Goal: Information Seeking & Learning: Learn about a topic

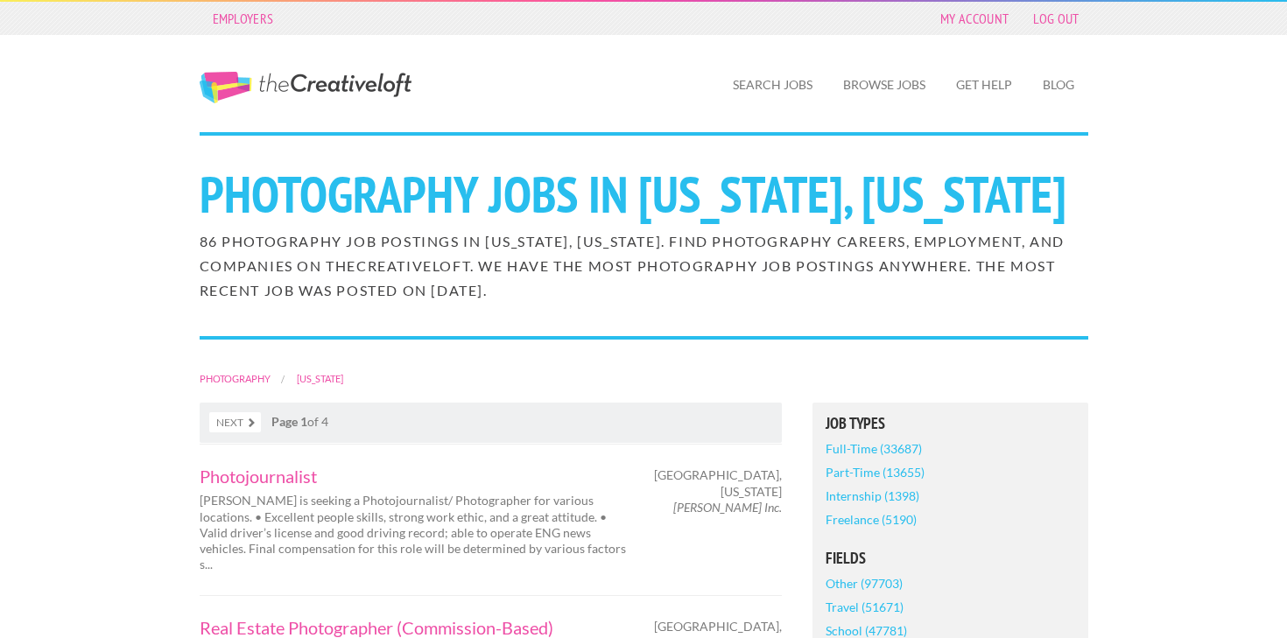
scroll to position [2742, 0]
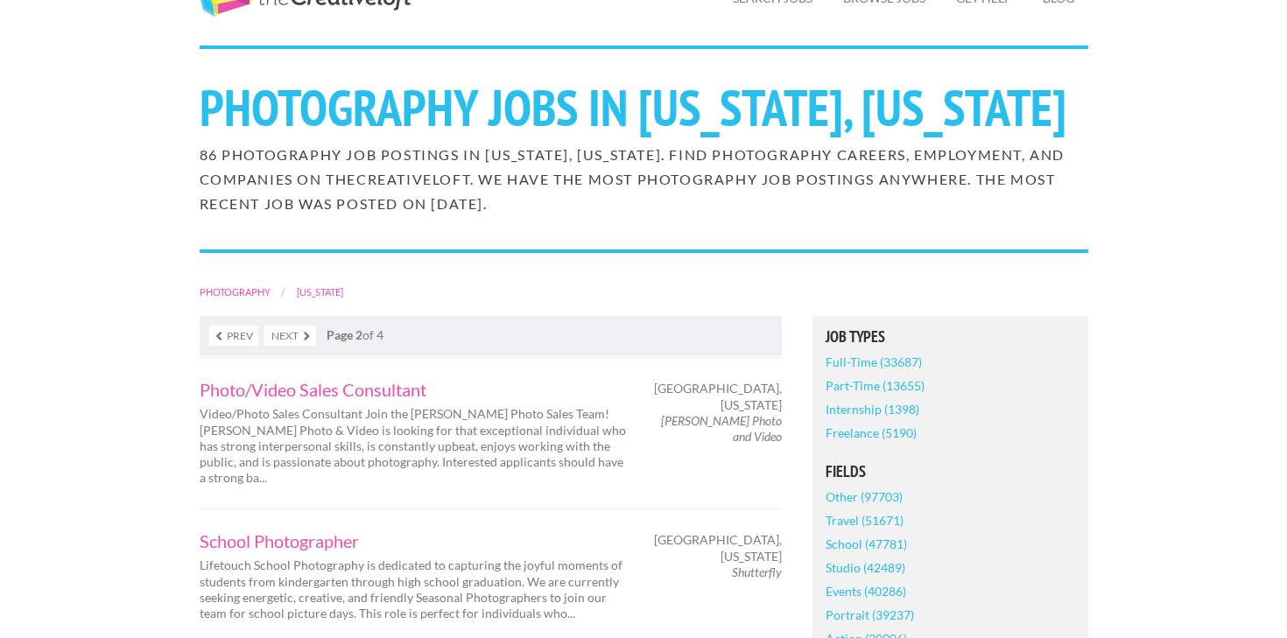
scroll to position [165, 0]
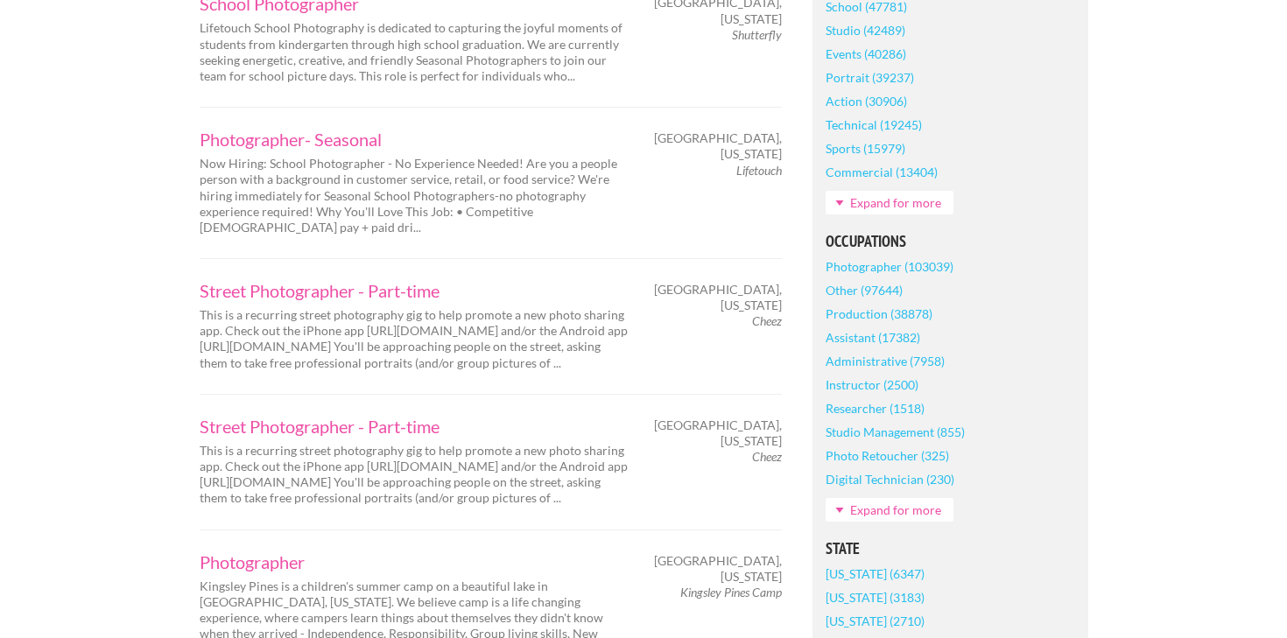
scroll to position [0, 0]
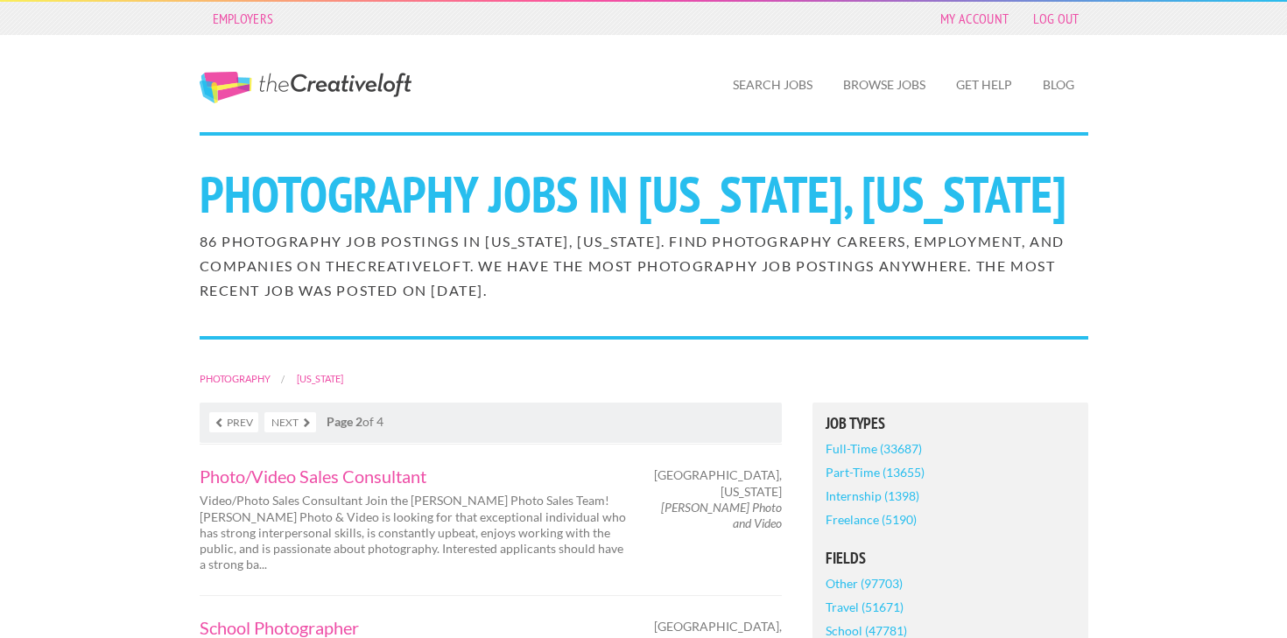
click at [234, 415] on link "Prev" at bounding box center [233, 422] width 49 height 20
